Goal: Information Seeking & Learning: Learn about a topic

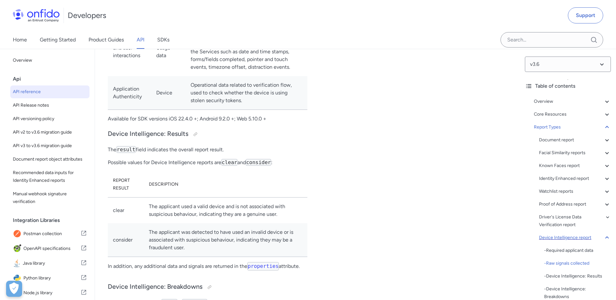
scroll to position [48, 0]
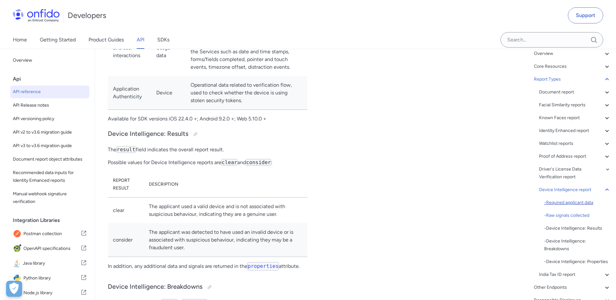
click at [572, 201] on div "- Required applicant data" at bounding box center [577, 203] width 67 height 8
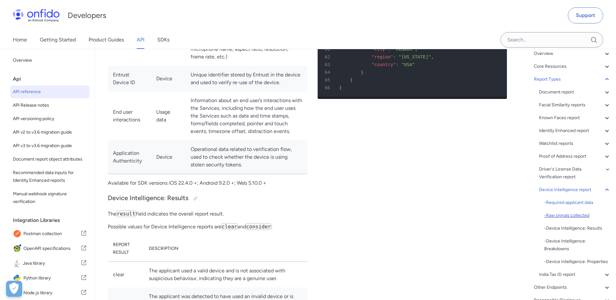
click at [579, 211] on div "- Raw signals collected" at bounding box center [577, 215] width 67 height 8
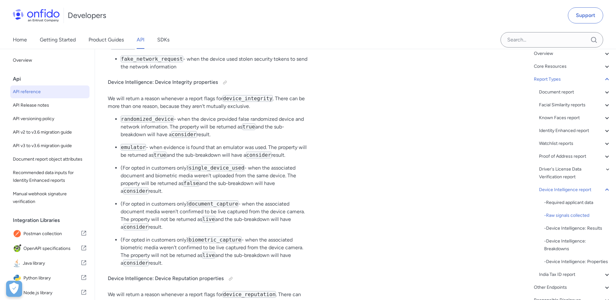
scroll to position [45368, 0]
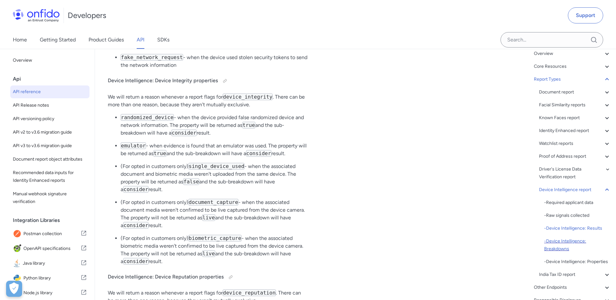
click at [557, 249] on div "- Device Intelligence: Breakdowns" at bounding box center [577, 244] width 67 height 15
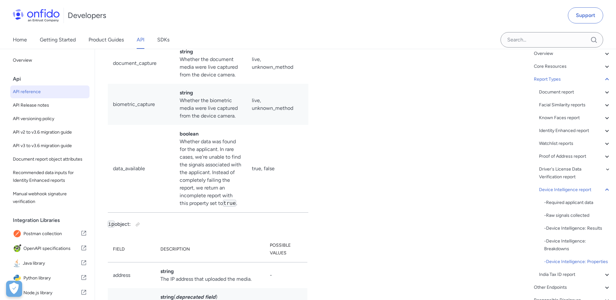
scroll to position [46567, 0]
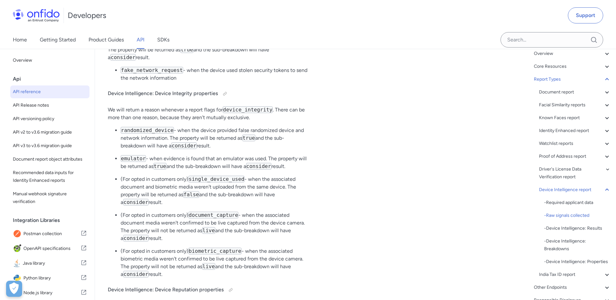
scroll to position [45372, 0]
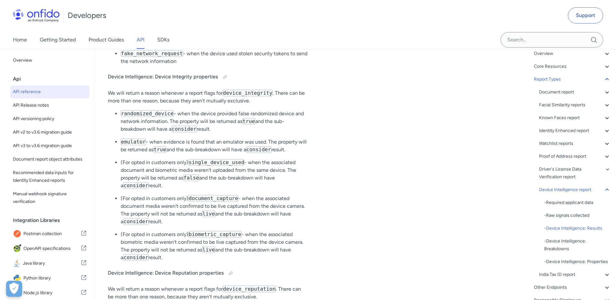
click at [561, 187] on div "Device Intelligence report" at bounding box center [575, 190] width 72 height 8
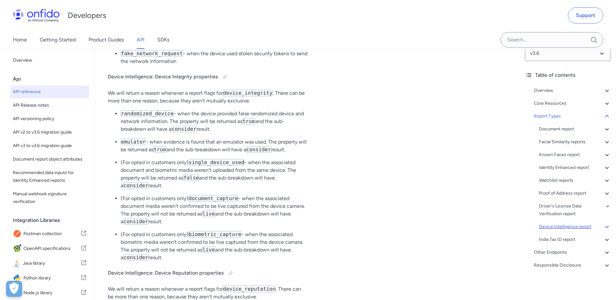
scroll to position [11, 0]
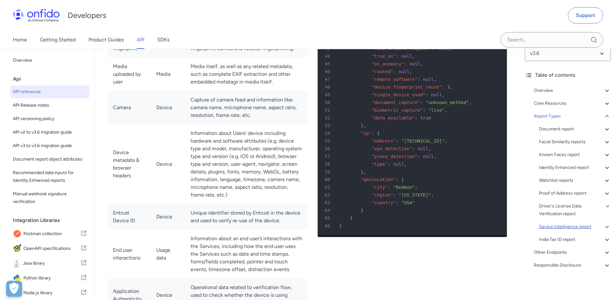
click at [572, 225] on div "Device Intelligence report" at bounding box center [575, 227] width 72 height 8
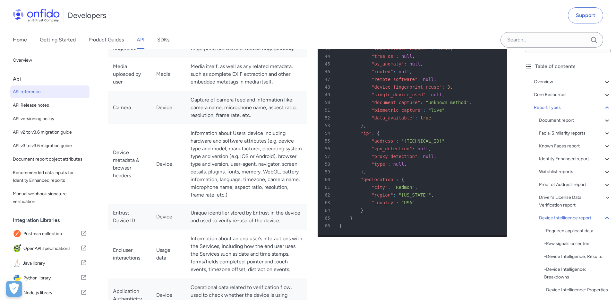
scroll to position [30, 0]
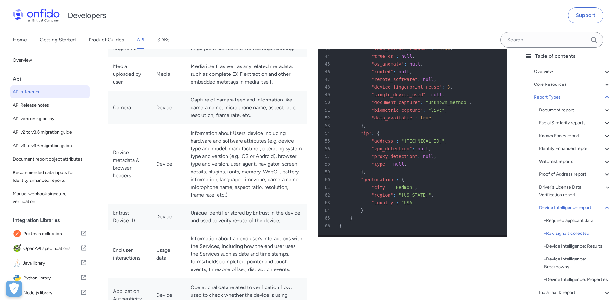
click at [573, 231] on div "- Raw signals collected" at bounding box center [577, 233] width 67 height 8
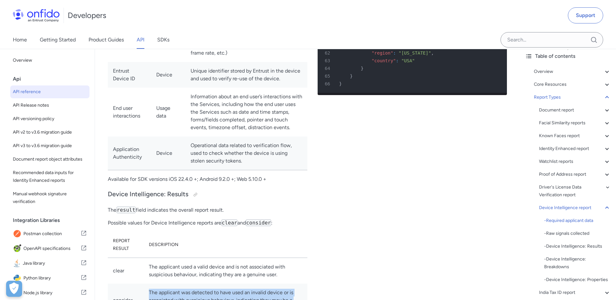
scroll to position [44841, 0]
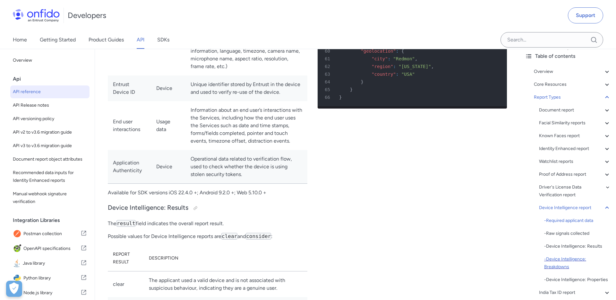
click at [563, 260] on div "- Device Intelligence: Breakdowns" at bounding box center [577, 262] width 67 height 15
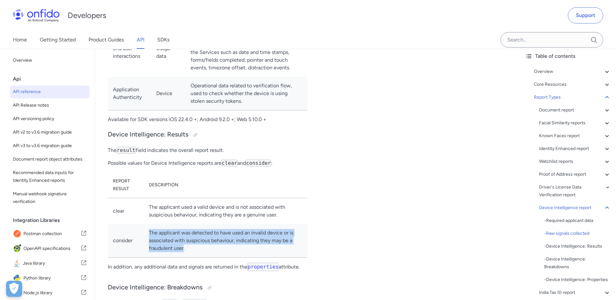
scroll to position [44780, 0]
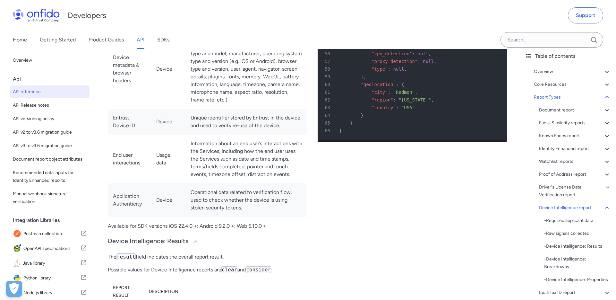
scroll to position [44805, 0]
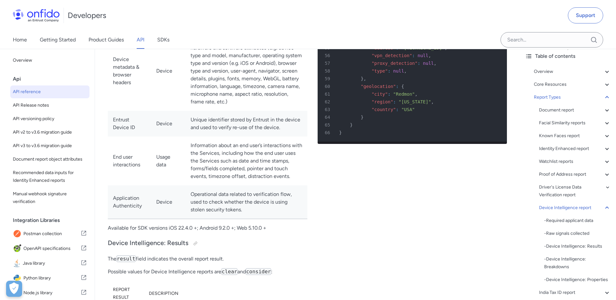
drag, startPoint x: 345, startPoint y: 102, endPoint x: 347, endPoint y: 241, distance: 138.6
copy pre ""breakdown" : { 14 "device" : { 15 "breakdown" : { 16 "application_authenticity…"
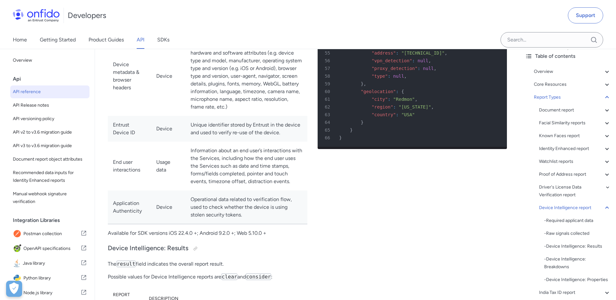
scroll to position [44799, 0]
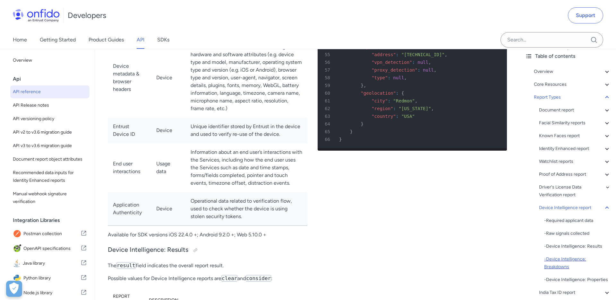
click at [558, 261] on div "- Device Intelligence: Breakdowns" at bounding box center [577, 262] width 67 height 15
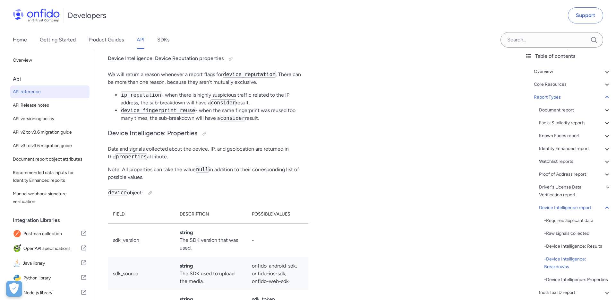
scroll to position [45602, 0]
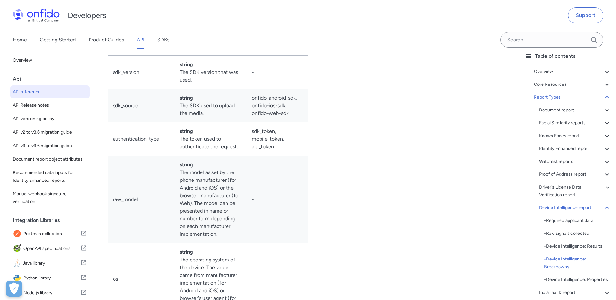
scroll to position [45757, 0]
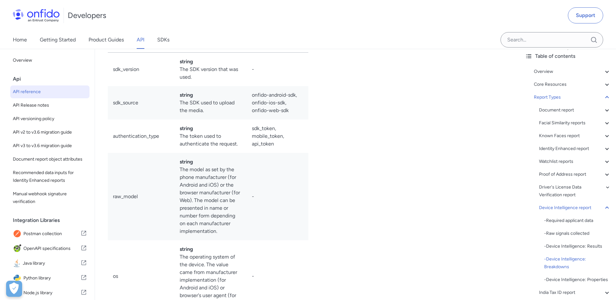
drag, startPoint x: 127, startPoint y: 163, endPoint x: 164, endPoint y: 163, distance: 36.9
copy code "fake_network_request"
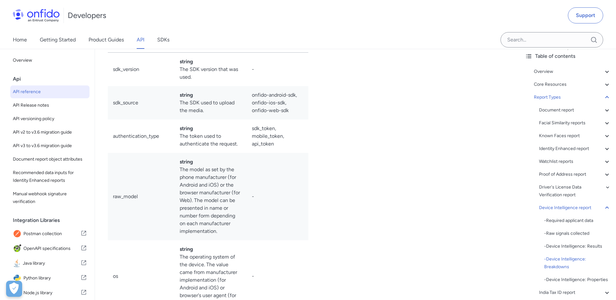
copy li "when the device used stolen security tokens to send the network information"
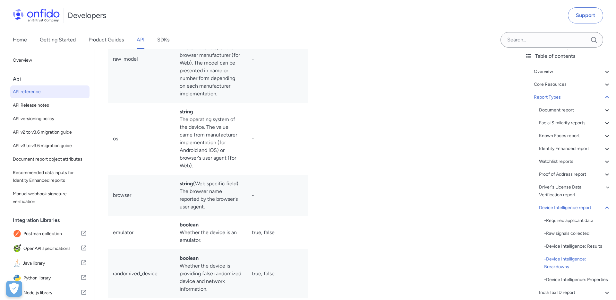
scroll to position [45895, 0]
copy code "randomized_device"
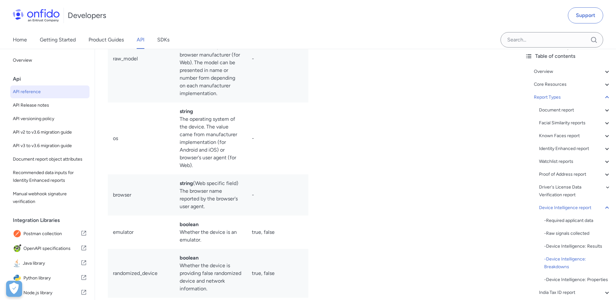
copy code "emulator"
copy code "single_device_used"
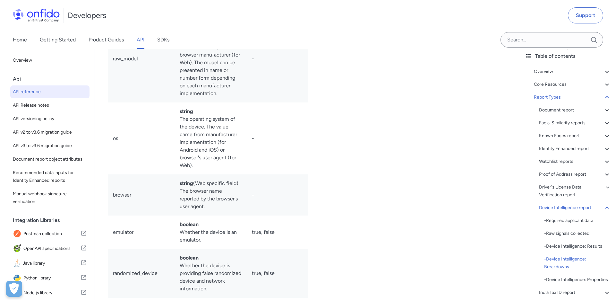
copy code "document_capture"
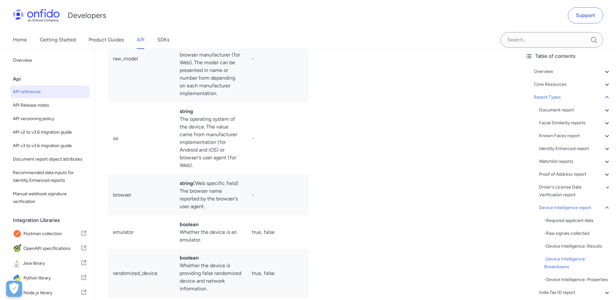
copy code "biometric_capture"
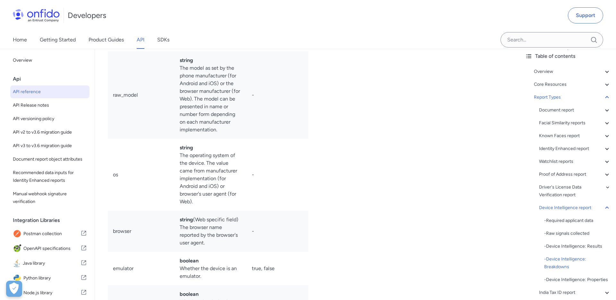
scroll to position [45860, 0]
copy p "when the device provided false randomized device and network information"
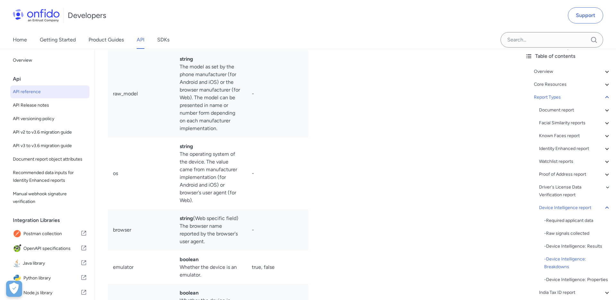
copy p "when evidence is found that an emulator was used"
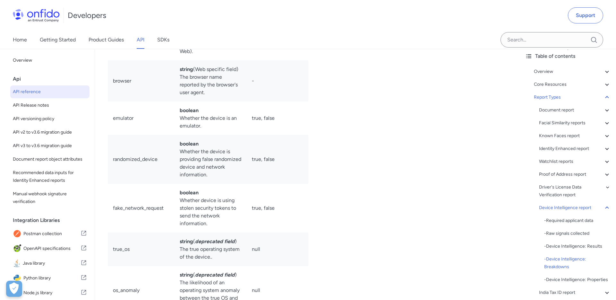
scroll to position [46018, 0]
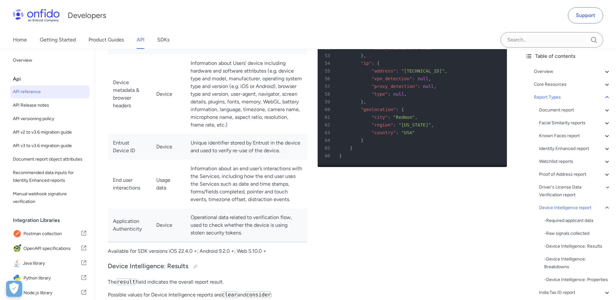
scroll to position [44785, 0]
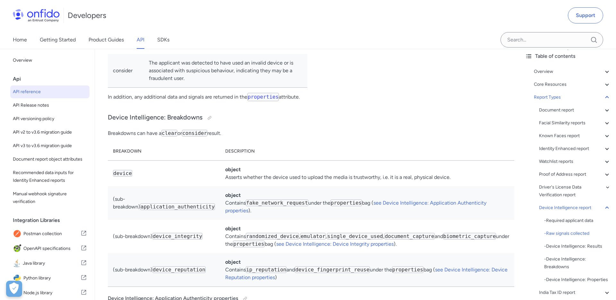
scroll to position [45084, 0]
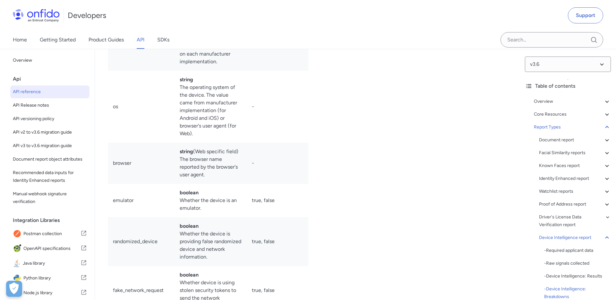
scroll to position [45871, 0]
